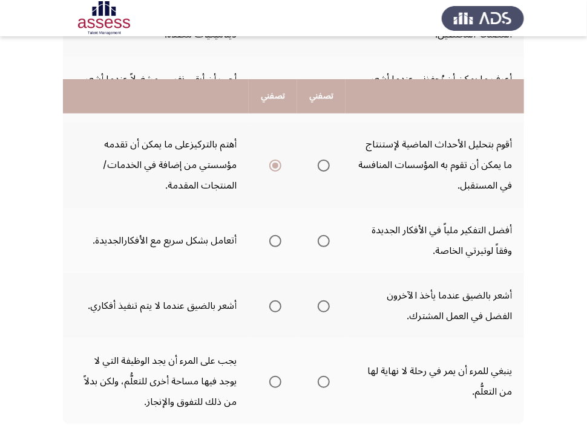
scroll to position [655, 0]
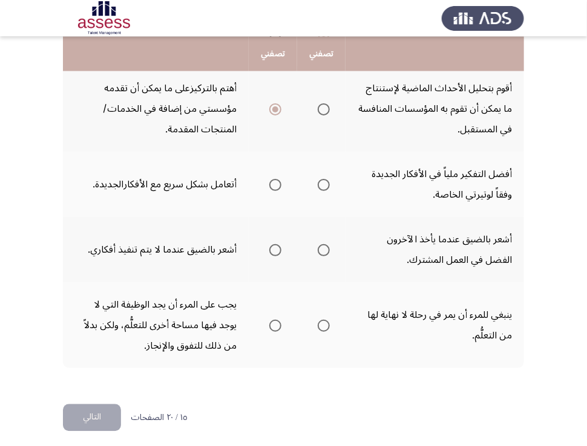
click at [324, 179] on span "Select an option" at bounding box center [323, 185] width 12 height 12
click at [324, 179] on input "Select an option" at bounding box center [323, 185] width 12 height 12
click at [279, 179] on span "Select an option" at bounding box center [275, 185] width 12 height 12
click at [279, 179] on input "Select an option" at bounding box center [275, 185] width 12 height 12
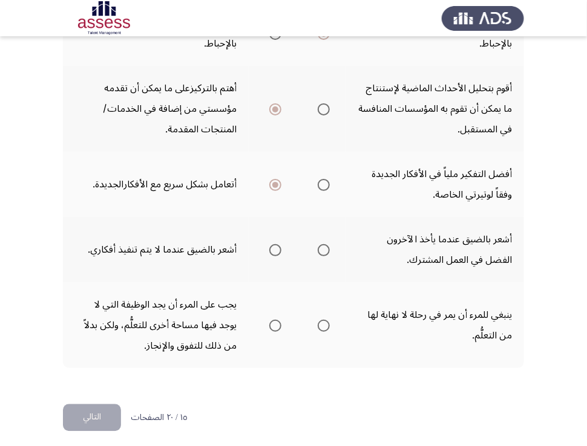
scroll to position [432, 0]
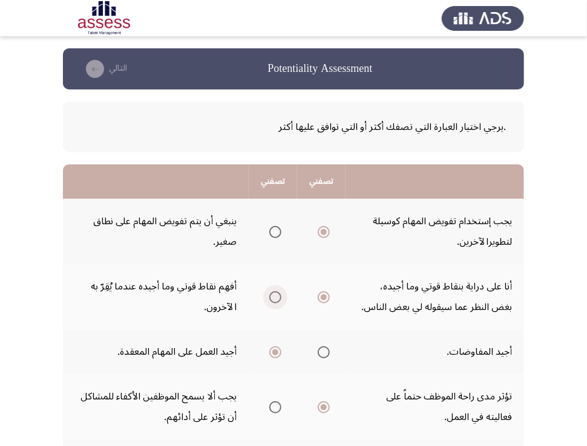
click at [273, 297] on span "Select an option" at bounding box center [275, 297] width 12 height 12
click at [273, 297] on input "Select an option" at bounding box center [275, 297] width 12 height 12
click at [323, 297] on span "Select an option" at bounding box center [323, 297] width 0 height 0
click at [323, 296] on input "Select an option" at bounding box center [323, 297] width 12 height 12
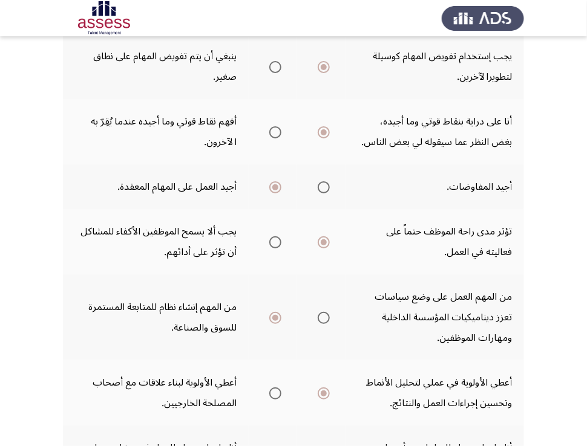
scroll to position [242, 0]
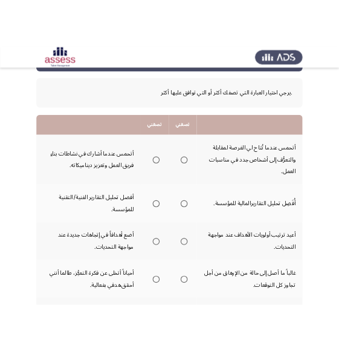
scroll to position [22, 0]
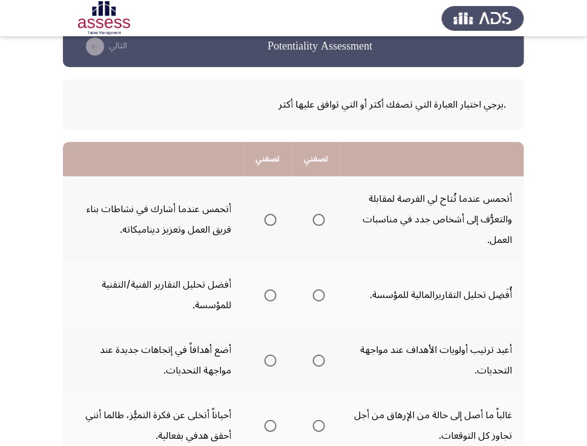
click at [319, 219] on span "Select an option" at bounding box center [319, 220] width 12 height 12
click at [319, 219] on input "Select an option" at bounding box center [319, 220] width 12 height 12
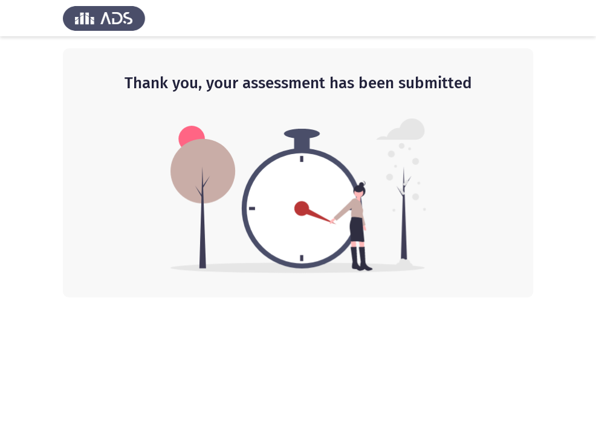
drag, startPoint x: 595, startPoint y: 56, endPoint x: 559, endPoint y: 62, distance: 36.2
click at [559, 62] on app-default-page "Thank you, your assessment has been submitted" at bounding box center [298, 148] width 596 height 297
drag, startPoint x: 537, startPoint y: 10, endPoint x: 212, endPoint y: 18, distance: 324.8
click at [212, 18] on div at bounding box center [298, 18] width 596 height 36
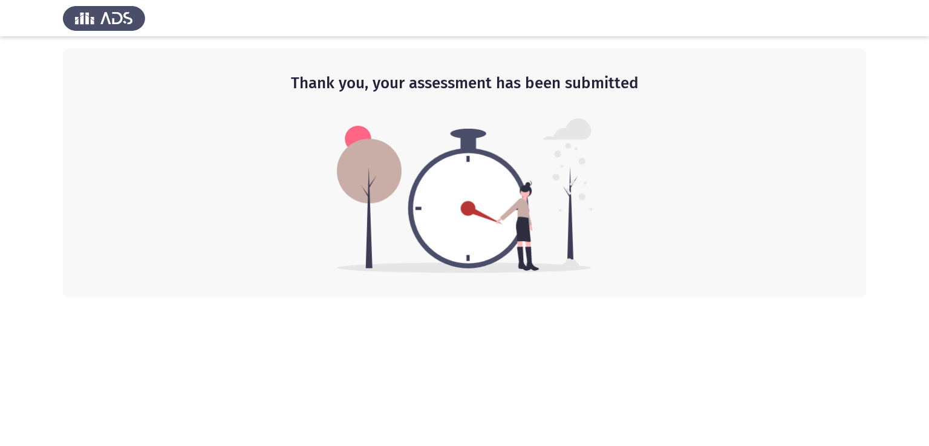
drag, startPoint x: 661, startPoint y: 80, endPoint x: 380, endPoint y: 75, distance: 281.2
click at [381, 76] on h2 "Thank you, your assessment has been submitted" at bounding box center [464, 84] width 755 height 22
